Goal: Communication & Community: Ask a question

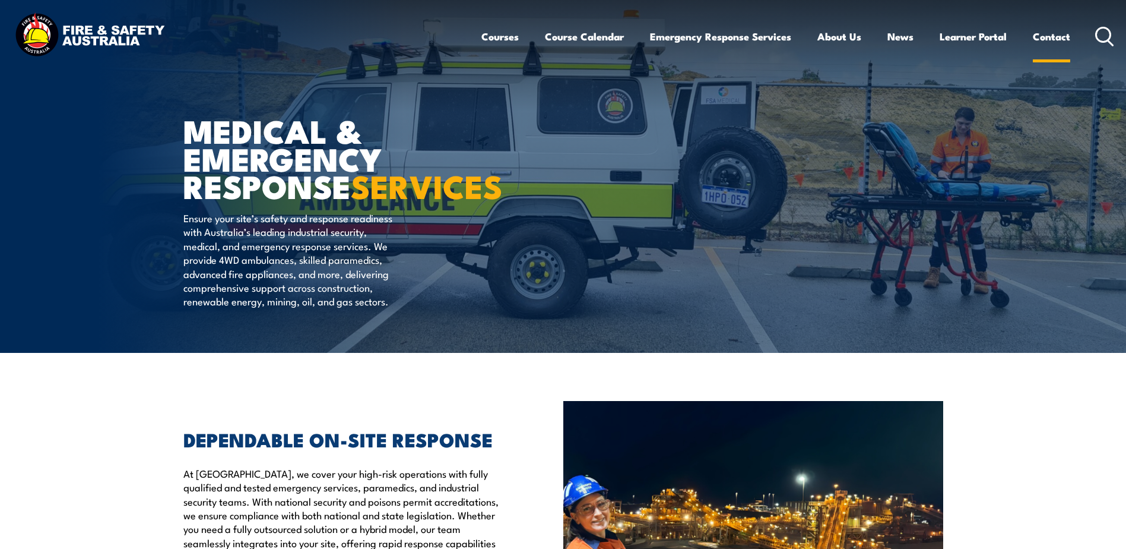
click at [1049, 36] on link "Contact" at bounding box center [1051, 36] width 37 height 31
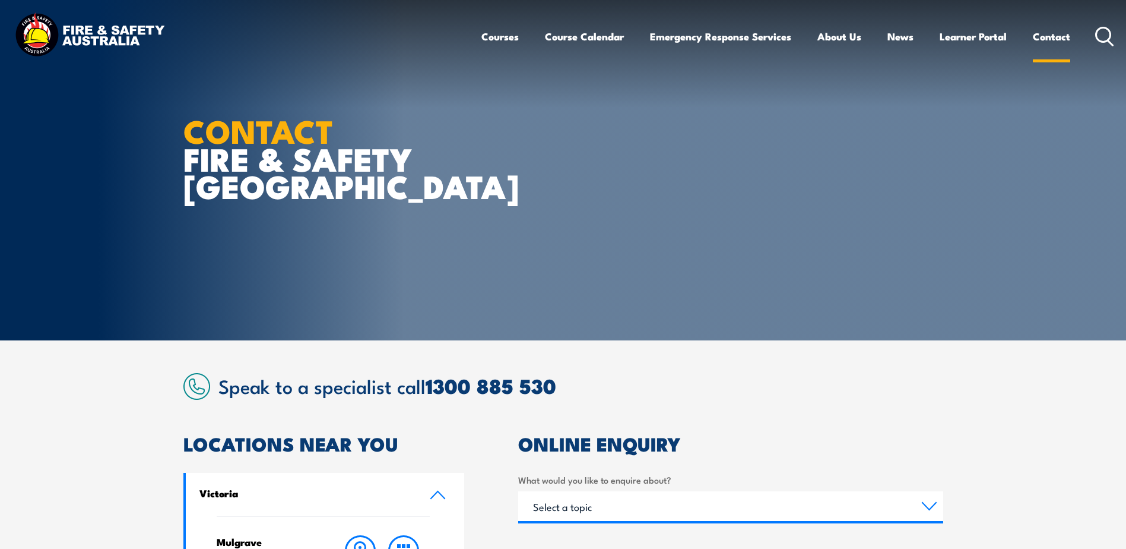
click at [1068, 32] on link "Contact" at bounding box center [1051, 36] width 37 height 31
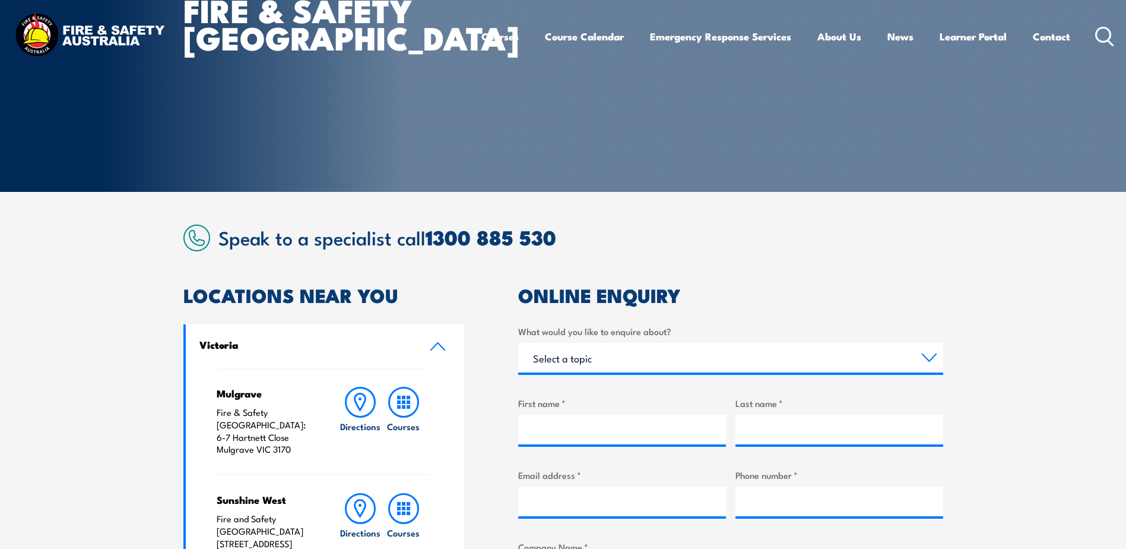
scroll to position [297, 0]
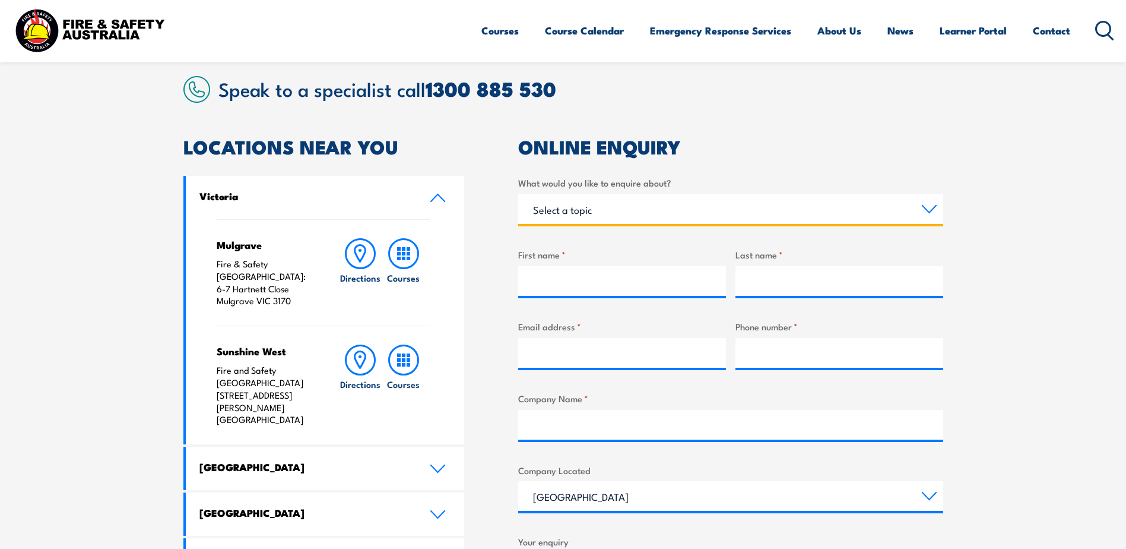
click at [605, 214] on select "Select a topic Training Emergency Response Services General Enquiry" at bounding box center [730, 209] width 425 height 30
select select "General Enquiry"
click at [518, 194] on select "Select a topic Training Emergency Response Services General Enquiry" at bounding box center [730, 209] width 425 height 30
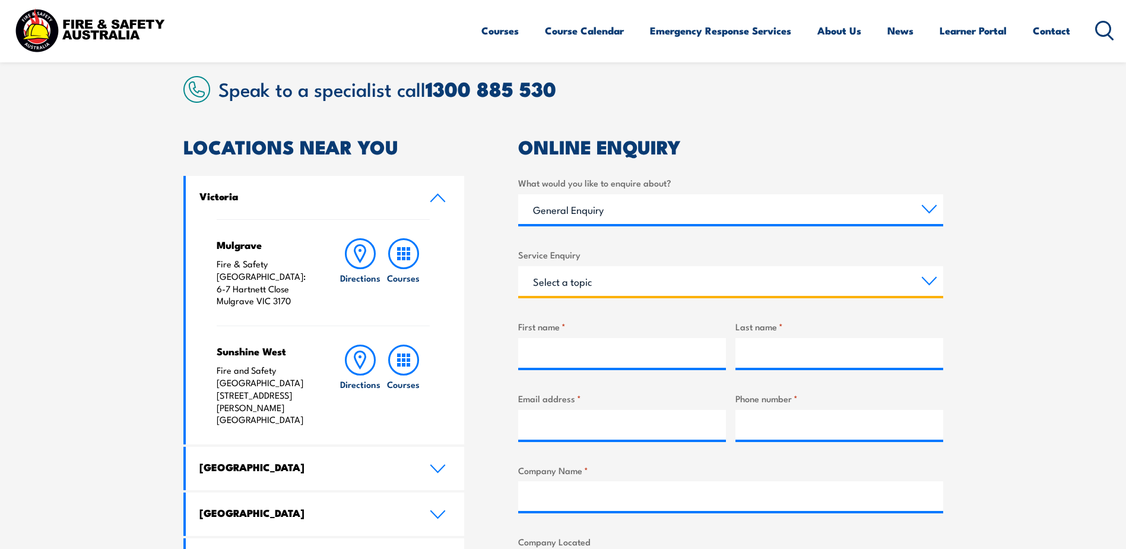
click at [590, 285] on select "Select a topic Assistance in completing an online enrolment booking Request a c…" at bounding box center [730, 281] width 425 height 30
select select "Other"
click at [518, 266] on select "Select a topic Assistance in completing an online enrolment booking Request a c…" at bounding box center [730, 281] width 425 height 30
click at [547, 344] on input "First name *" at bounding box center [622, 353] width 208 height 30
type input "[PERSON_NAME]"
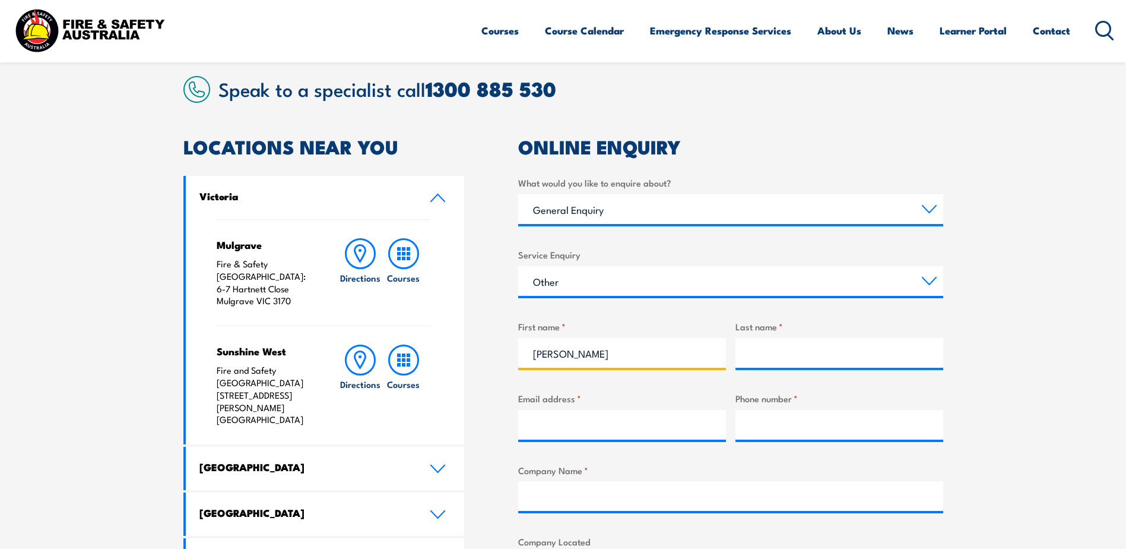
type input "[PERSON_NAME]"
type input "[EMAIL_ADDRESS][DOMAIN_NAME]"
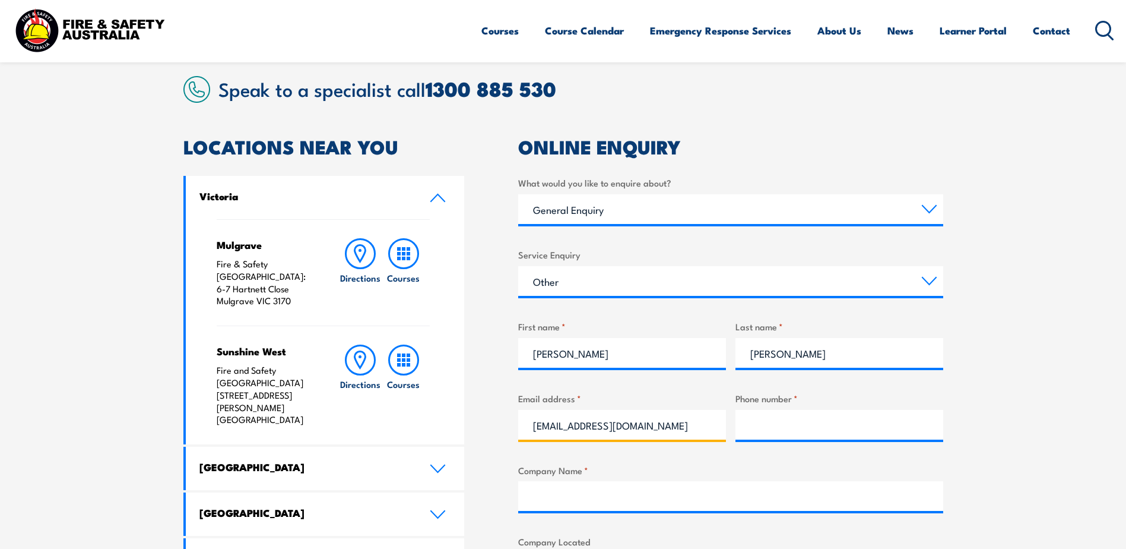
type input "0488157275"
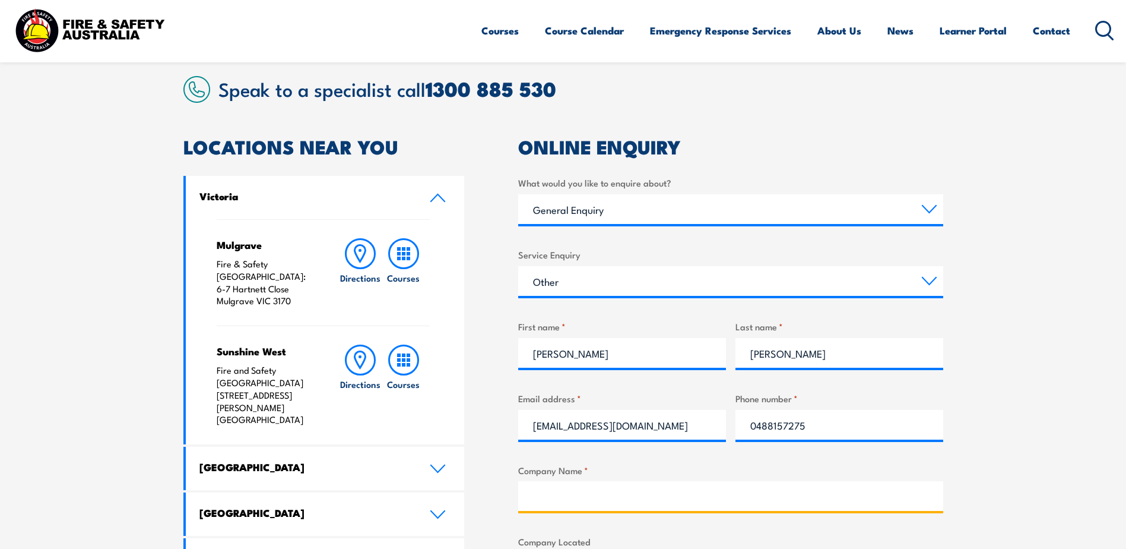
type input "TMCA"
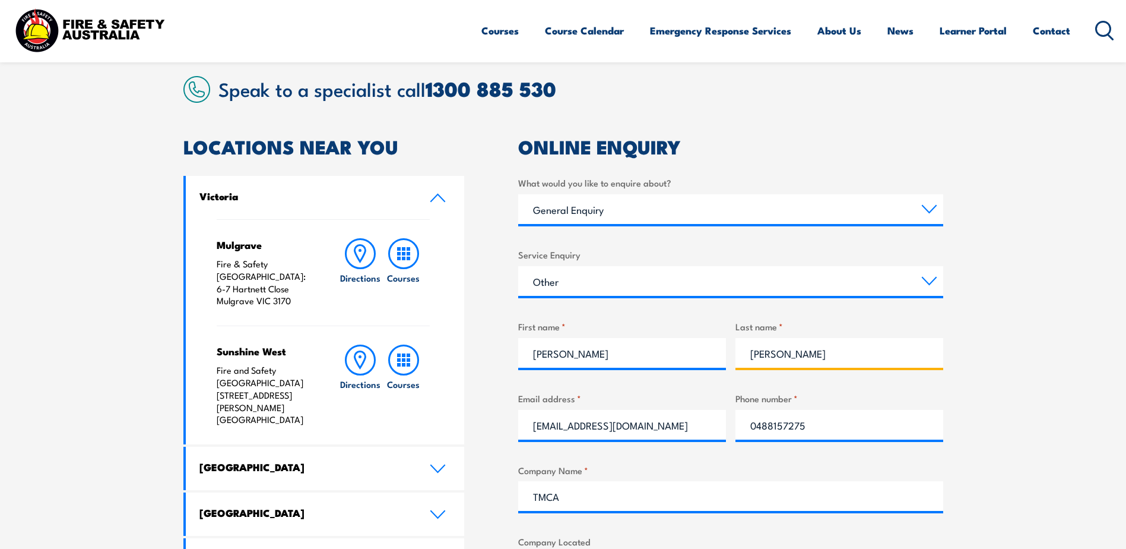
click at [842, 356] on input "[PERSON_NAME]" at bounding box center [840, 353] width 208 height 30
drag, startPoint x: 778, startPoint y: 353, endPoint x: 633, endPoint y: 368, distance: 146.2
click at [635, 368] on div "What would you like to enquire about? Select a topic Training Emergency Respons…" at bounding box center [730, 476] width 425 height 601
type input "Langoulant"
drag, startPoint x: 632, startPoint y: 353, endPoint x: 562, endPoint y: 354, distance: 70.7
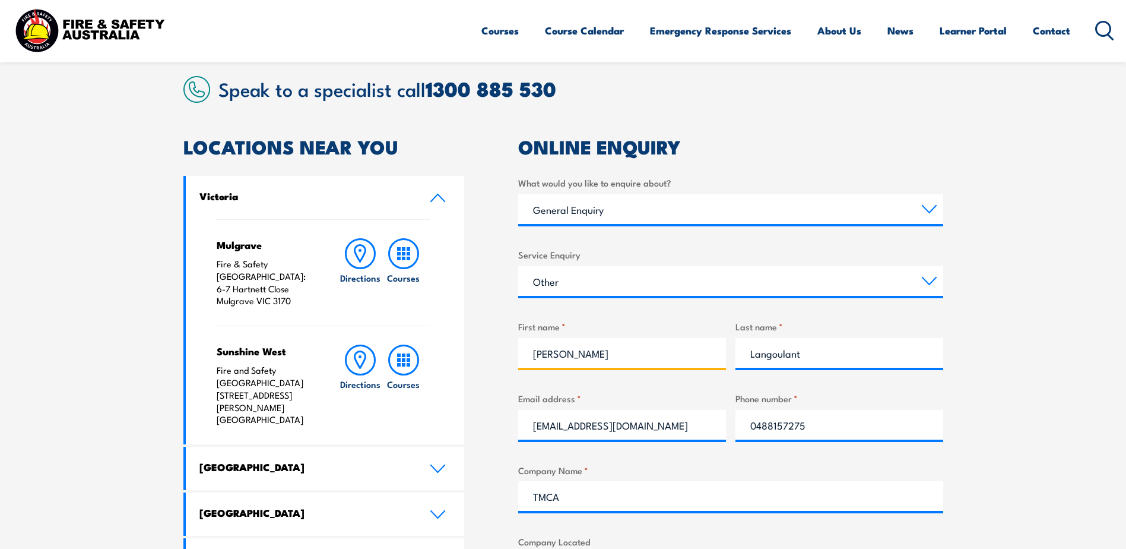
click at [562, 354] on input "[PERSON_NAME]" at bounding box center [622, 353] width 208 height 30
type input "Oscar"
click at [492, 428] on div "LOCATIONS NEAR YOU [GEOGRAPHIC_DATA][PERSON_NAME] Fire & Safety [GEOGRAPHIC_DAT…" at bounding box center [563, 483] width 760 height 690
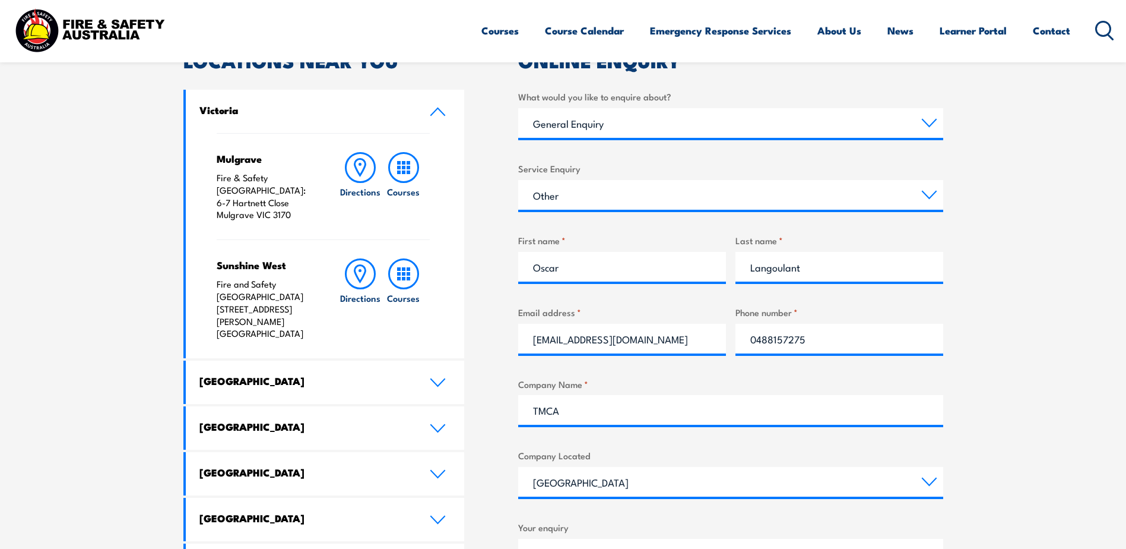
scroll to position [534, 0]
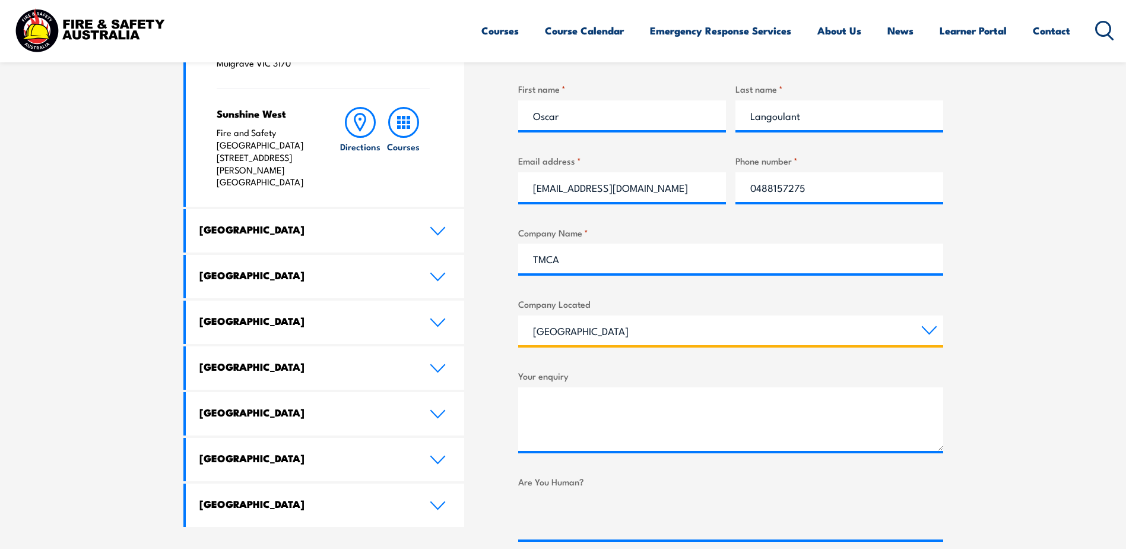
click at [632, 316] on select "[GEOGRAPHIC_DATA] [GEOGRAPHIC_DATA] [GEOGRAPHIC_DATA] [GEOGRAPHIC_DATA] [GEOGRA…" at bounding box center [730, 330] width 425 height 30
click at [518, 315] on select "[GEOGRAPHIC_DATA] [GEOGRAPHIC_DATA] [GEOGRAPHIC_DATA] [GEOGRAPHIC_DATA] [GEOGRA…" at bounding box center [730, 330] width 425 height 30
click at [566, 325] on select "[GEOGRAPHIC_DATA] [GEOGRAPHIC_DATA] [GEOGRAPHIC_DATA] [GEOGRAPHIC_DATA] [GEOGRA…" at bounding box center [730, 330] width 425 height 30
select select "Victoria"
click at [518, 315] on select "[GEOGRAPHIC_DATA] [GEOGRAPHIC_DATA] [GEOGRAPHIC_DATA] [GEOGRAPHIC_DATA] [GEOGRA…" at bounding box center [730, 330] width 425 height 30
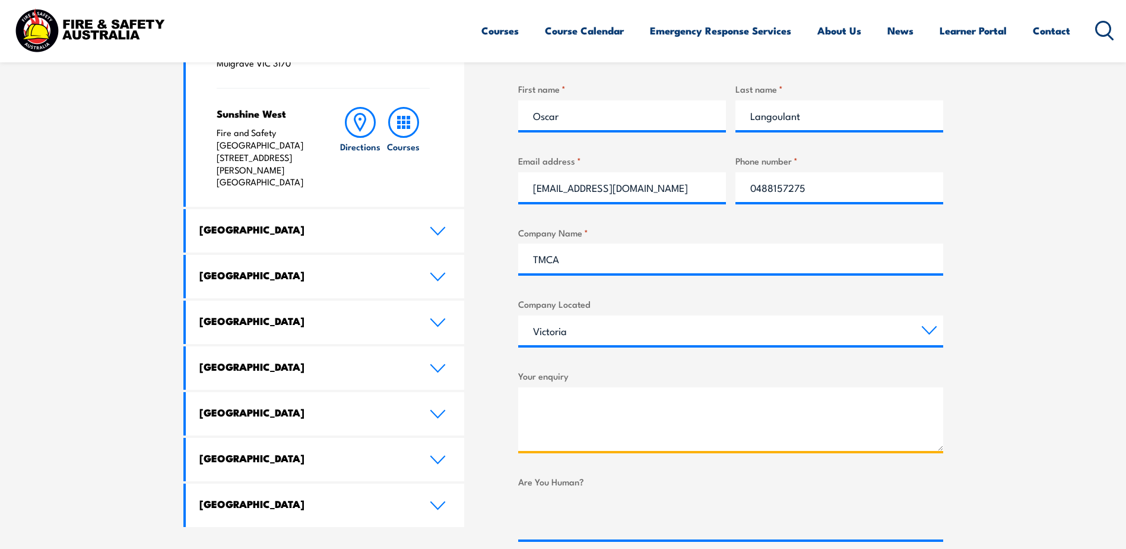
click at [543, 395] on textarea "Your enquiry" at bounding box center [730, 419] width 425 height 64
paste textarea "Hi, I’m seeking to speak with your National Sales Manager or Business Developme…"
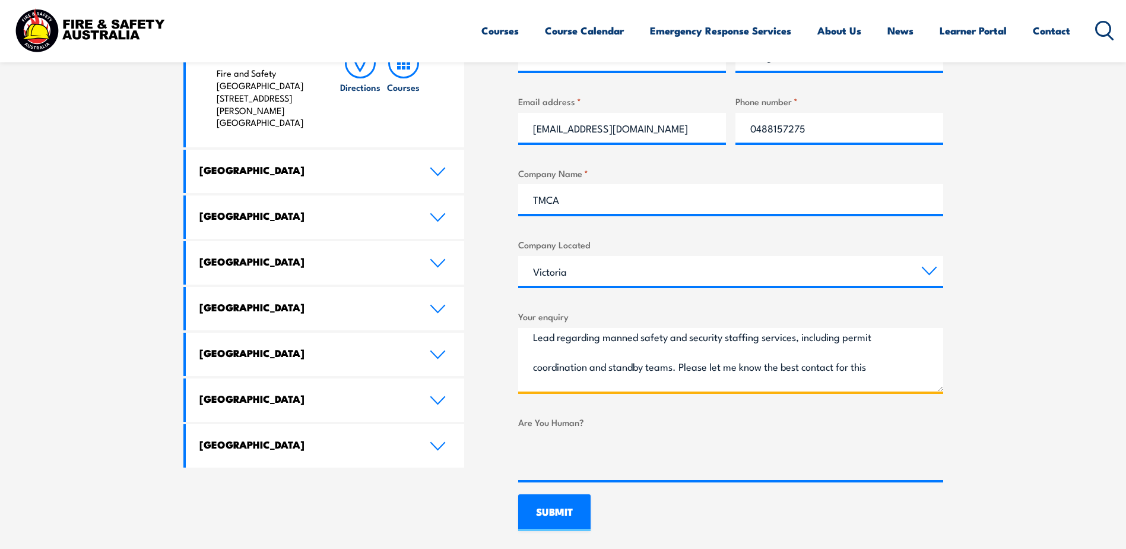
scroll to position [55, 0]
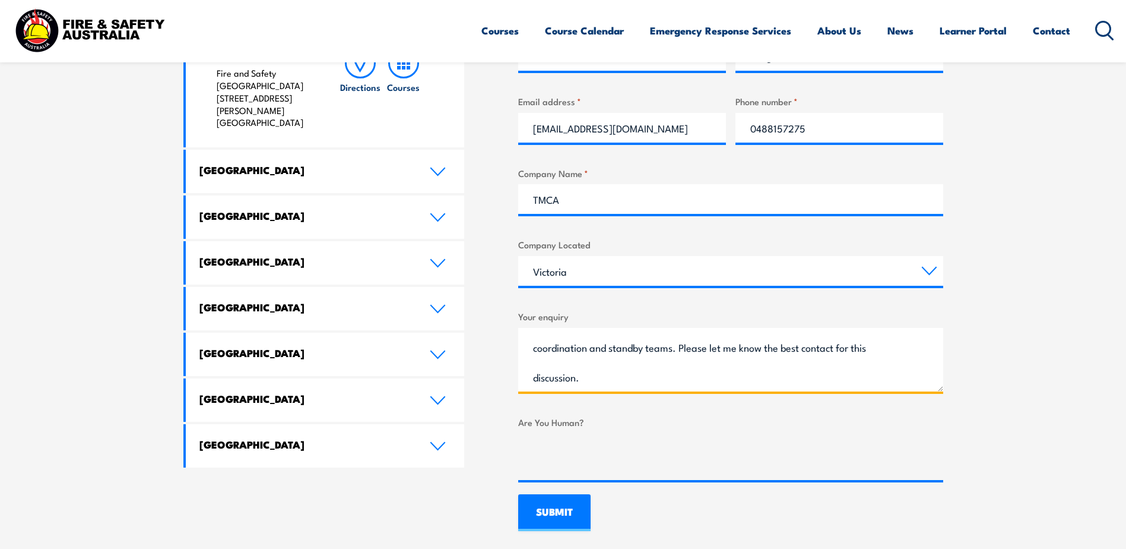
type textarea "Hi, I’m seeking to speak with your National Sales Manager or Business Developme…"
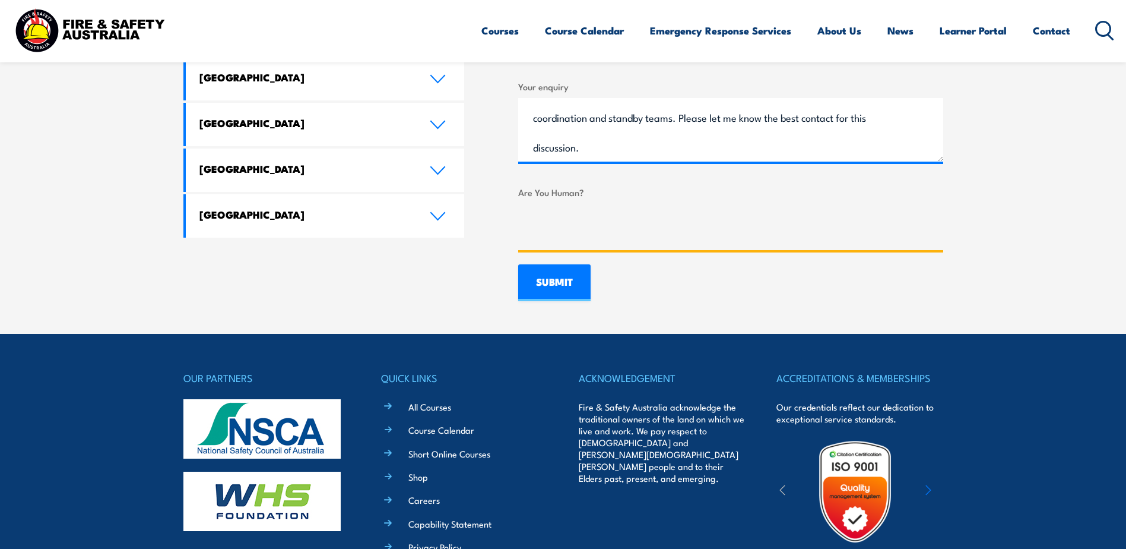
scroll to position [831, 0]
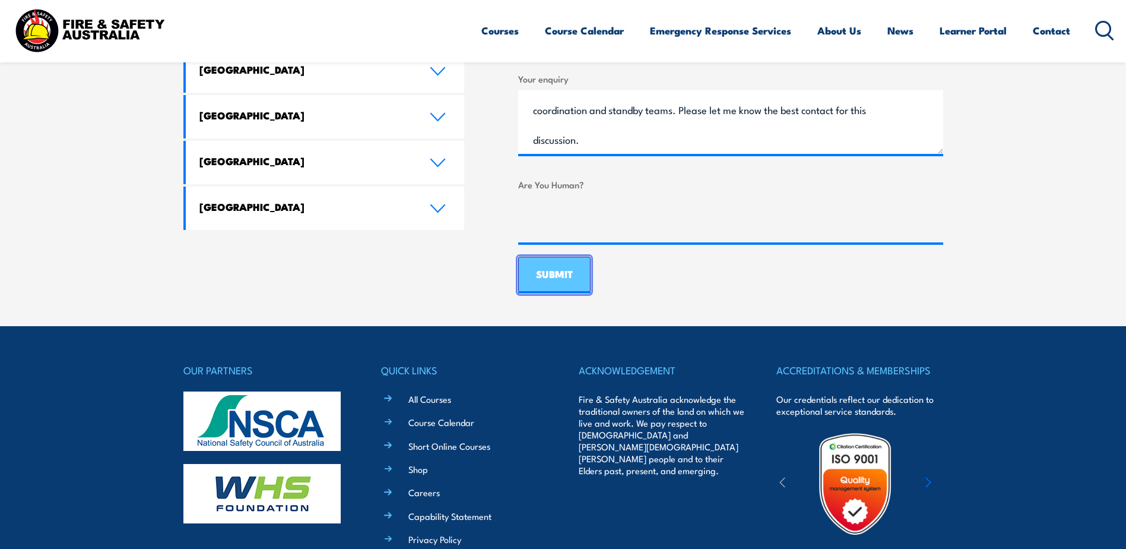
click at [556, 277] on input "SUBMIT" at bounding box center [554, 275] width 72 height 37
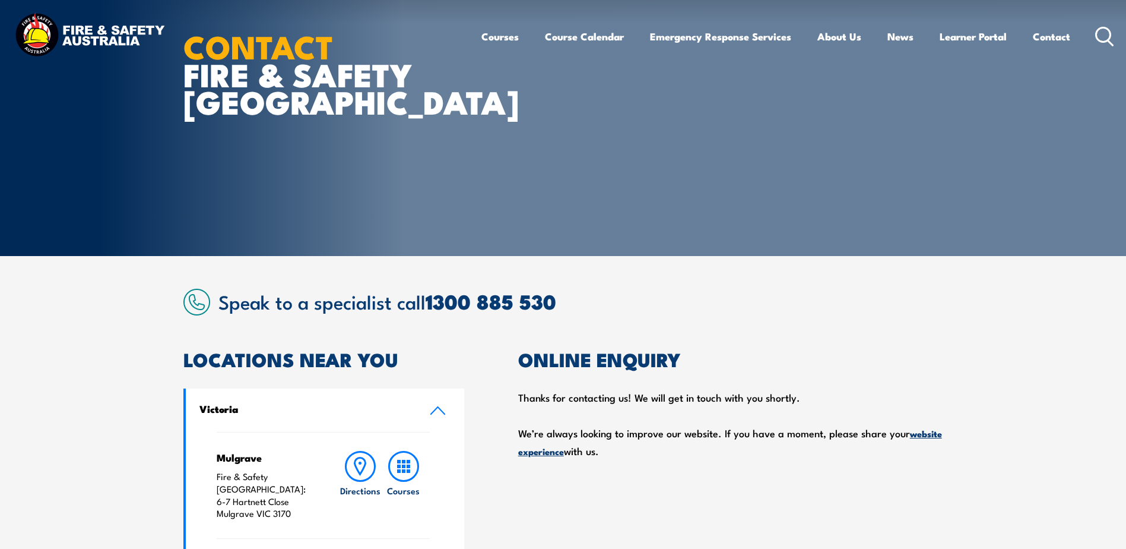
scroll to position [0, 0]
